Goal: Book appointment/travel/reservation

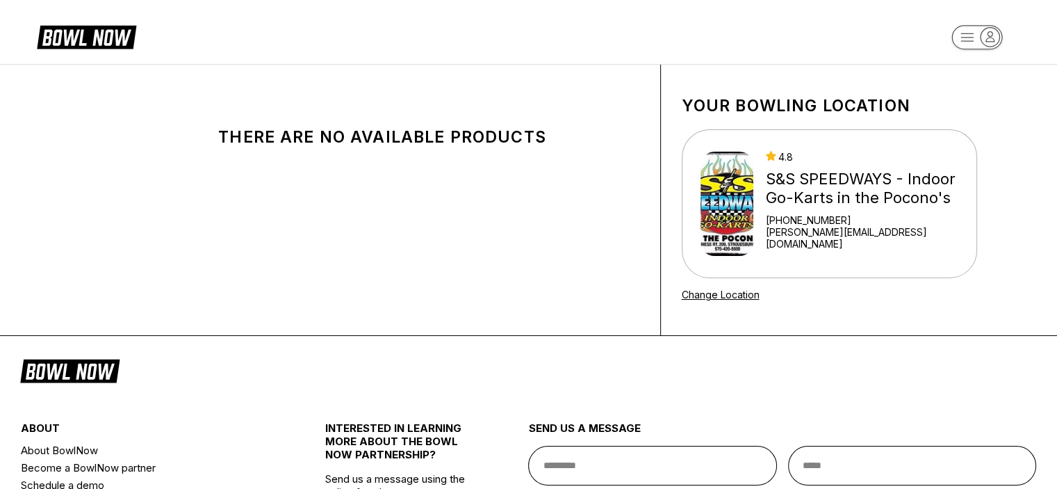
click at [999, 30] on rect "button" at bounding box center [977, 38] width 50 height 24
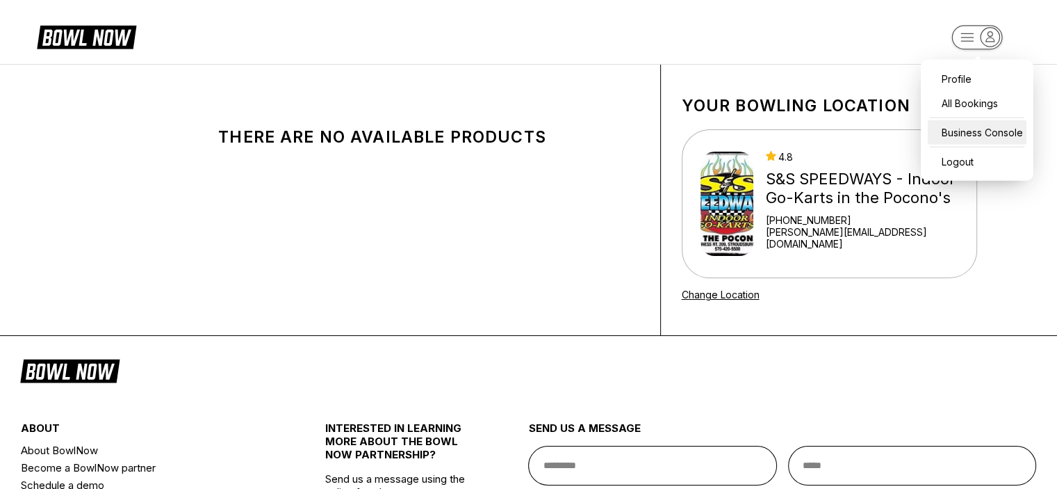
click at [973, 130] on div "Business Console" at bounding box center [977, 132] width 99 height 24
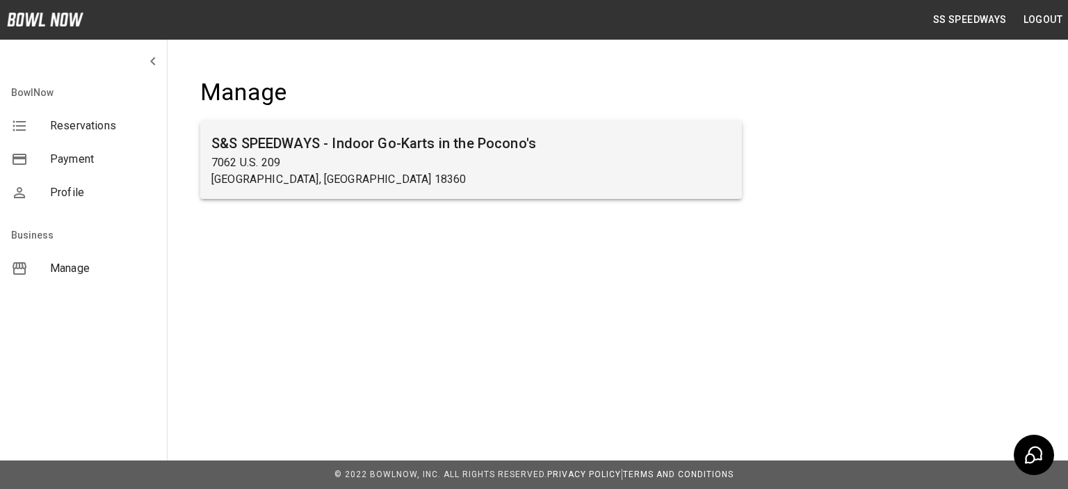
click at [610, 138] on h6 "S&S SPEEDWAYS - Indoor Go-Karts in the Pocono's" at bounding box center [470, 143] width 519 height 22
click at [454, 156] on p "7062 U.S. 209" at bounding box center [470, 162] width 519 height 17
click at [290, 141] on h6 "S&S SPEEDWAYS - Indoor Go-Karts in the Pocono's" at bounding box center [470, 143] width 519 height 22
click at [242, 167] on p "7062 U.S. 209" at bounding box center [470, 162] width 519 height 17
click at [465, 186] on p "[GEOGRAPHIC_DATA], [GEOGRAPHIC_DATA] 18360" at bounding box center [470, 179] width 519 height 17
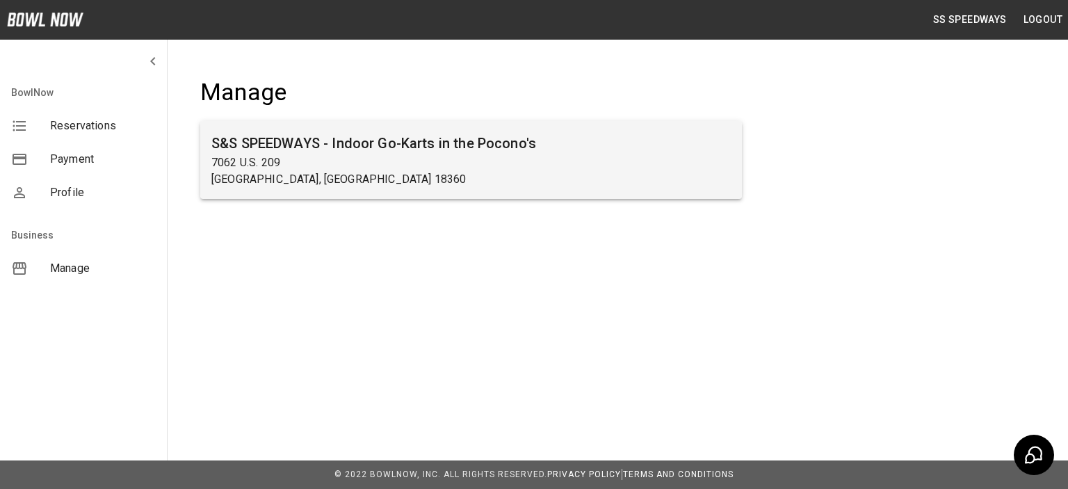
click at [615, 165] on p "7062 U.S. 209" at bounding box center [470, 162] width 519 height 17
click at [679, 147] on h6 "S&S SPEEDWAYS - Indoor Go-Karts in the Pocono's" at bounding box center [470, 143] width 519 height 22
click at [681, 145] on h6 "S&S SPEEDWAYS - Indoor Go-Karts in the Pocono's" at bounding box center [470, 143] width 519 height 22
click at [687, 138] on h6 "S&S SPEEDWAYS - Indoor Go-Karts in the Pocono's" at bounding box center [470, 143] width 519 height 22
click at [634, 135] on h6 "S&S SPEEDWAYS - Indoor Go-Karts in the Pocono's" at bounding box center [470, 143] width 519 height 22
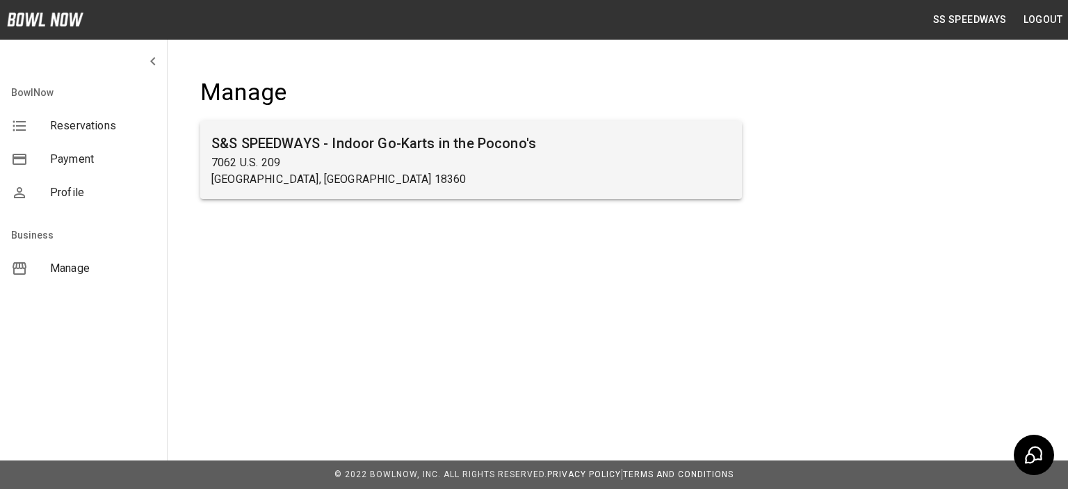
drag, startPoint x: 544, startPoint y: 133, endPoint x: 532, endPoint y: 133, distance: 11.8
click at [543, 133] on h6 "S&S SPEEDWAYS - Indoor Go-Karts in the Pocono's" at bounding box center [470, 143] width 519 height 22
drag, startPoint x: 451, startPoint y: 133, endPoint x: 423, endPoint y: 134, distance: 28.5
click at [449, 133] on h6 "S&S SPEEDWAYS - Indoor Go-Karts in the Pocono's" at bounding box center [470, 143] width 519 height 22
click at [398, 139] on h6 "S&S SPEEDWAYS - Indoor Go-Karts in the Pocono's" at bounding box center [470, 143] width 519 height 22
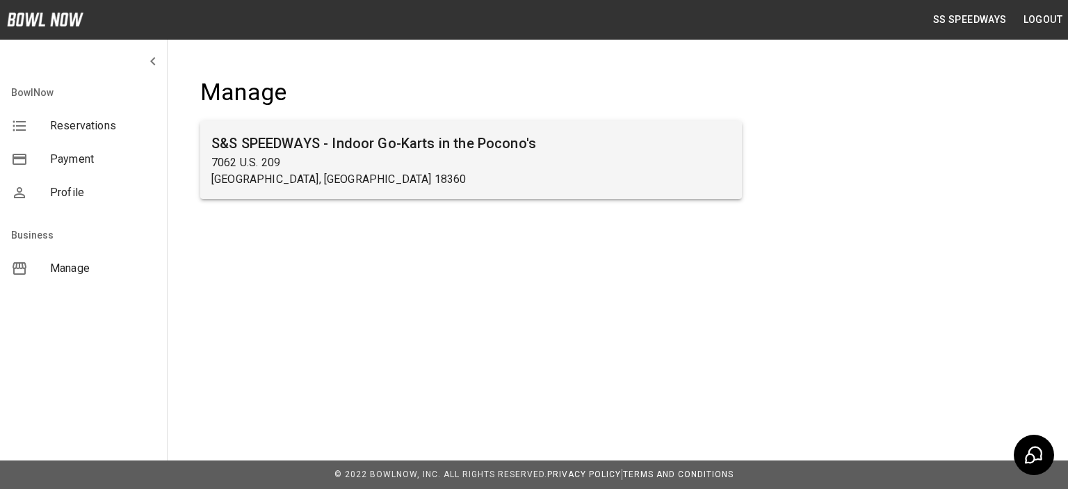
drag, startPoint x: 357, startPoint y: 138, endPoint x: 288, endPoint y: 138, distance: 68.1
click at [355, 139] on h6 "S&S SPEEDWAYS - Indoor Go-Karts in the Pocono's" at bounding box center [470, 143] width 519 height 22
drag, startPoint x: 288, startPoint y: 138, endPoint x: 257, endPoint y: 149, distance: 33.6
click at [285, 141] on h6 "S&S SPEEDWAYS - Indoor Go-Karts in the Pocono's" at bounding box center [470, 143] width 519 height 22
click at [245, 155] on p "7062 U.S. 209" at bounding box center [470, 162] width 519 height 17
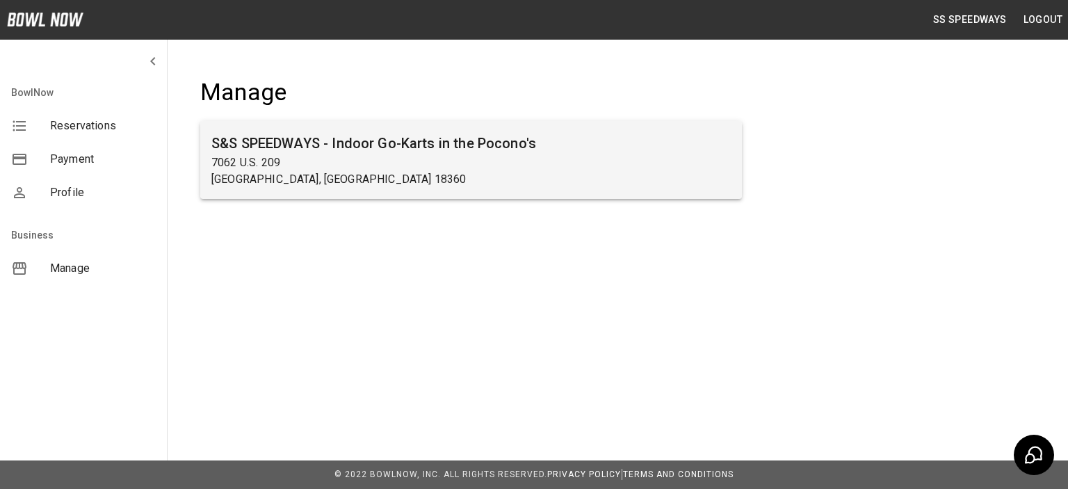
click at [226, 177] on p "[GEOGRAPHIC_DATA], [GEOGRAPHIC_DATA] 18360" at bounding box center [470, 179] width 519 height 17
click at [267, 178] on p "[GEOGRAPHIC_DATA], [GEOGRAPHIC_DATA] 18360" at bounding box center [470, 179] width 519 height 17
click at [273, 174] on p "[GEOGRAPHIC_DATA], [GEOGRAPHIC_DATA] 18360" at bounding box center [470, 179] width 519 height 17
click at [281, 172] on p "[GEOGRAPHIC_DATA], [GEOGRAPHIC_DATA] 18360" at bounding box center [470, 179] width 519 height 17
click at [297, 172] on p "[GEOGRAPHIC_DATA], [GEOGRAPHIC_DATA] 18360" at bounding box center [470, 179] width 519 height 17
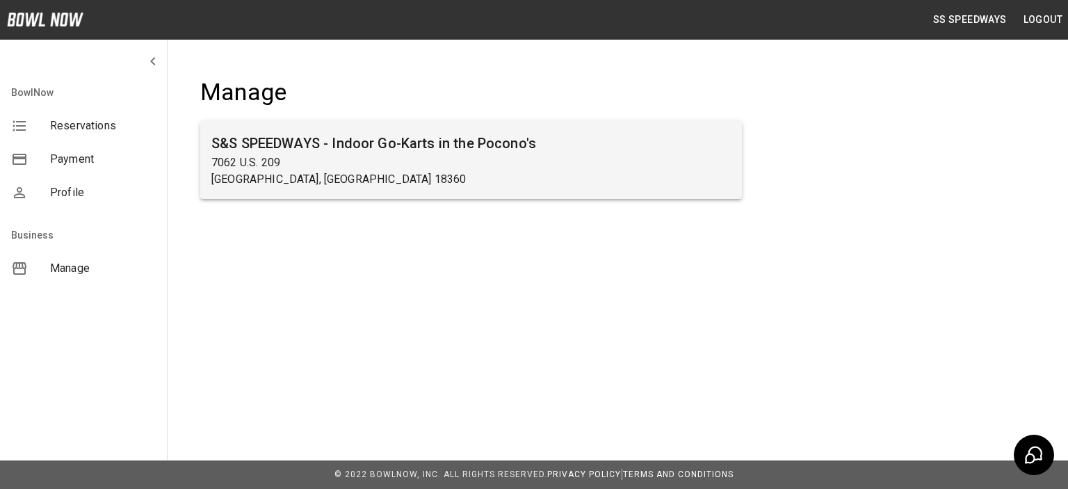
click at [324, 172] on p "[GEOGRAPHIC_DATA], [GEOGRAPHIC_DATA] 18360" at bounding box center [470, 179] width 519 height 17
click at [283, 147] on h6 "S&S SPEEDWAYS - Indoor Go-Karts in the Pocono's" at bounding box center [470, 143] width 519 height 22
click at [231, 165] on p "7062 U.S. 209" at bounding box center [470, 162] width 519 height 17
click at [231, 164] on p "7062 U.S. 209" at bounding box center [470, 162] width 519 height 17
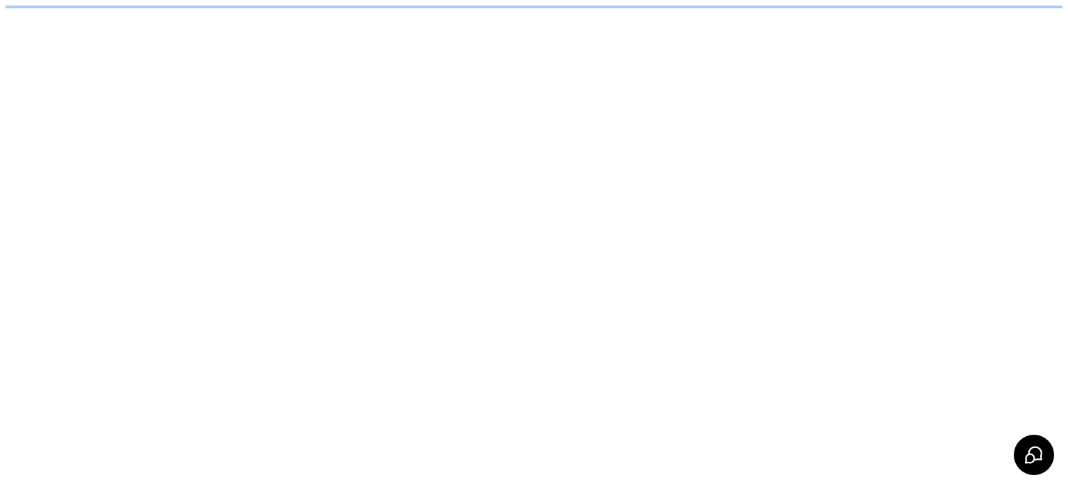
click at [228, 14] on html "/businesses/3anWNDyHbAgH9CAhROYy/reservations" at bounding box center [534, 7] width 1068 height 14
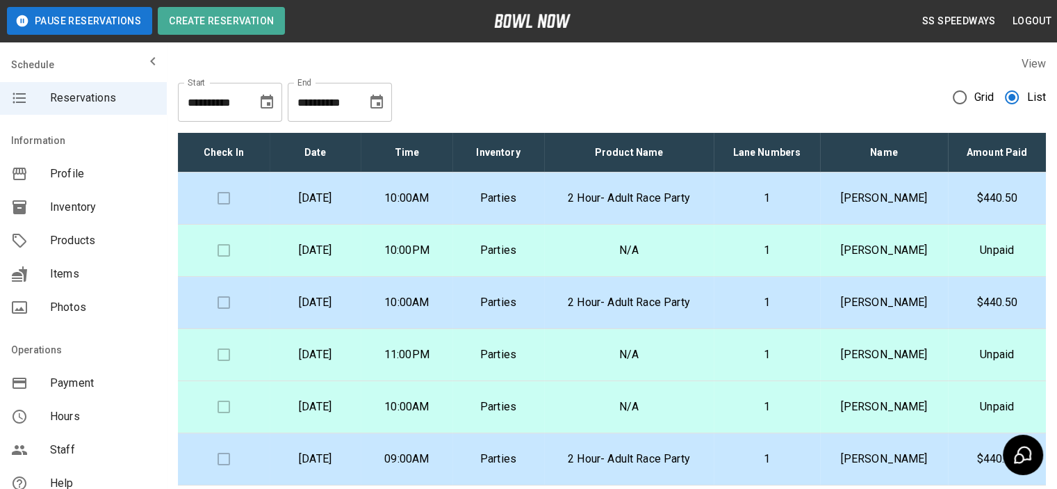
click at [373, 99] on icon "Choose date, selected date is Sep 12, 2025" at bounding box center [377, 102] width 13 height 14
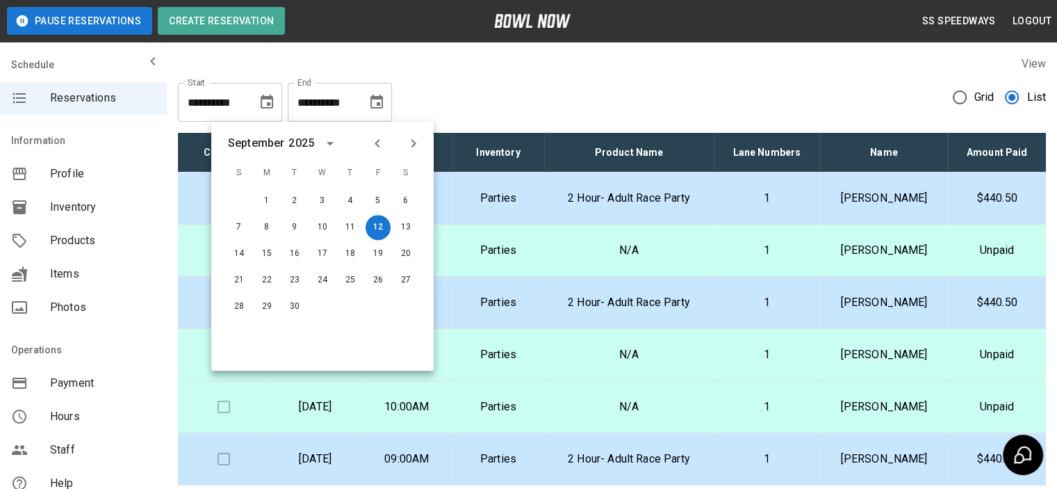
click at [417, 147] on icon "Next month" at bounding box center [413, 143] width 17 height 17
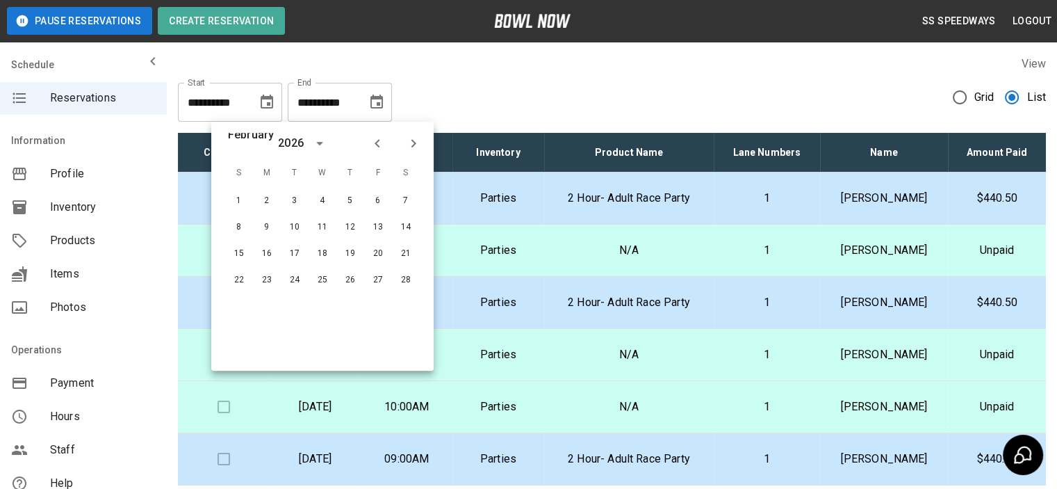
click at [417, 147] on icon "Next month" at bounding box center [413, 143] width 17 height 17
click at [406, 227] on button "9" at bounding box center [405, 227] width 25 height 25
type input "**********"
